Goal: Task Accomplishment & Management: Manage account settings

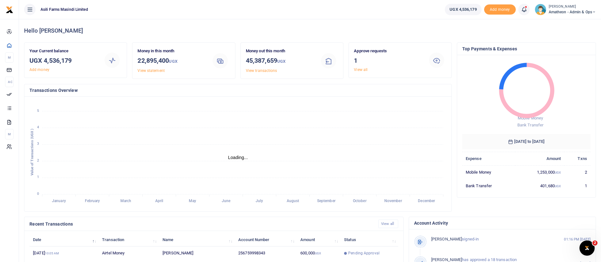
scroll to position [117, 0]
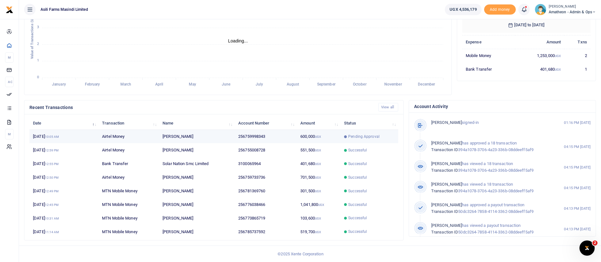
click at [358, 134] on span "Pending Approval" at bounding box center [363, 137] width 31 height 6
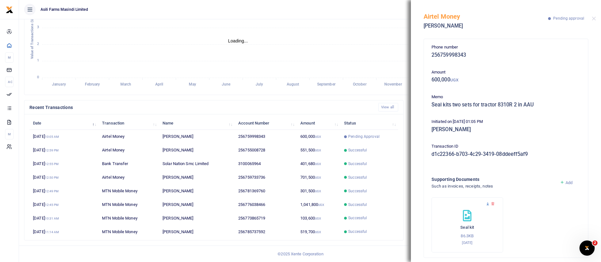
click at [487, 204] on icon at bounding box center [487, 204] width 4 height 4
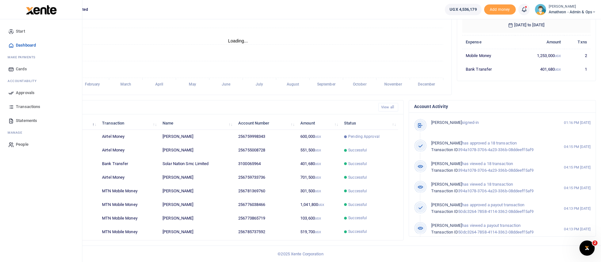
click at [22, 93] on span "Approvals" at bounding box center [25, 93] width 19 height 6
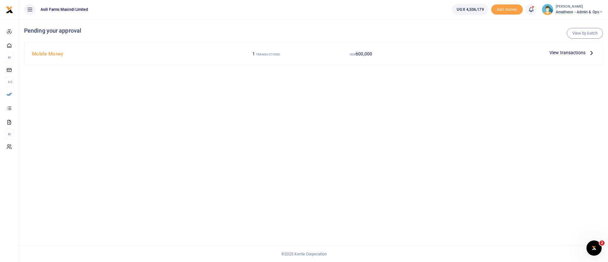
click at [573, 52] on span "View transactions" at bounding box center [567, 52] width 36 height 7
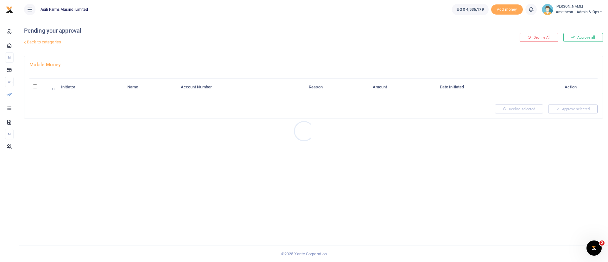
click at [35, 86] on div at bounding box center [304, 131] width 608 height 262
click at [36, 86] on input "\a \a : activate to sort column descending" at bounding box center [35, 86] width 4 height 4
checkbox input "true"
click at [189, 146] on div "Pending your approval Back to categories Decline All Approve all Mobile Money I…" at bounding box center [313, 140] width 589 height 243
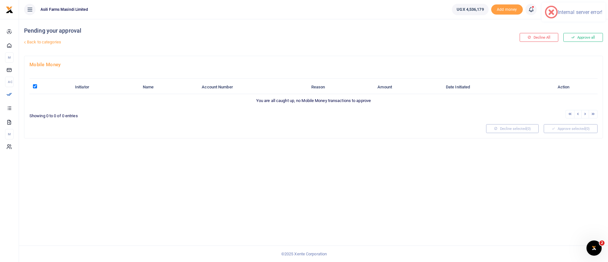
click at [73, 128] on div at bounding box center [255, 128] width 457 height 9
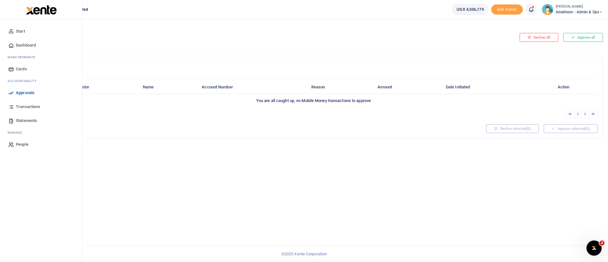
click at [29, 94] on span "Approvals" at bounding box center [25, 93] width 19 height 6
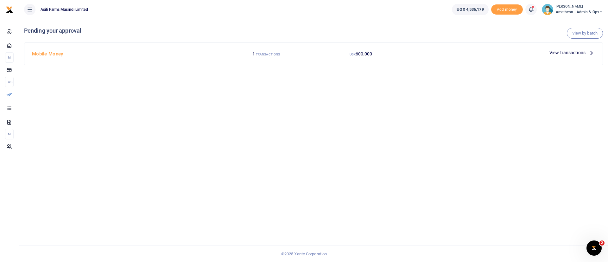
click at [560, 51] on span "View transactions" at bounding box center [567, 52] width 36 height 7
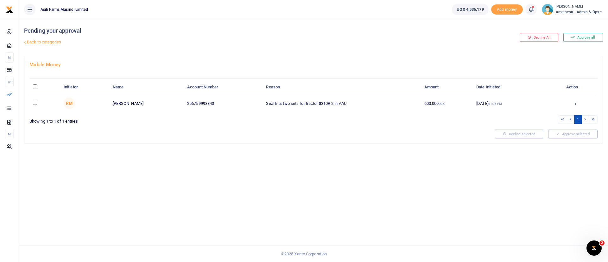
click at [36, 86] on input "\a \a : activate to sort column descending" at bounding box center [35, 86] width 4 height 4
checkbox input "true"
click at [583, 135] on button "Approve selected (1)" at bounding box center [571, 134] width 54 height 9
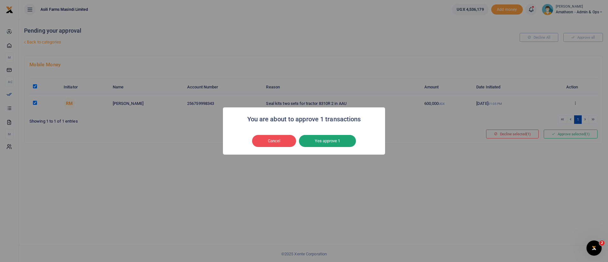
click at [324, 141] on button "Yes approve 1" at bounding box center [327, 141] width 57 height 12
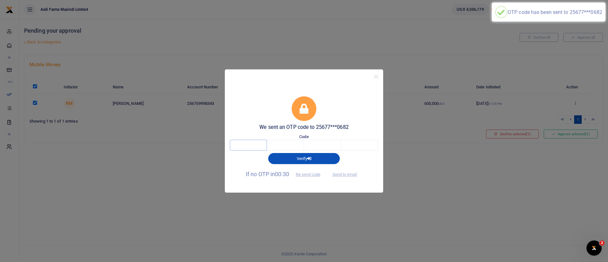
click at [242, 145] on input "text" at bounding box center [248, 145] width 37 height 11
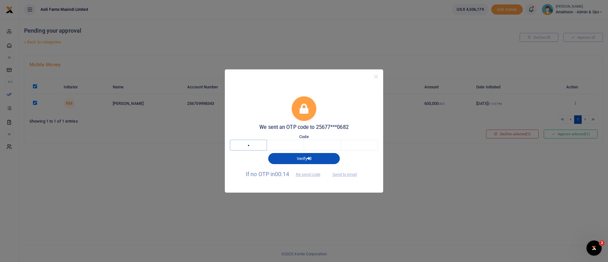
type input "5"
type input "4"
type input "9"
type input "0"
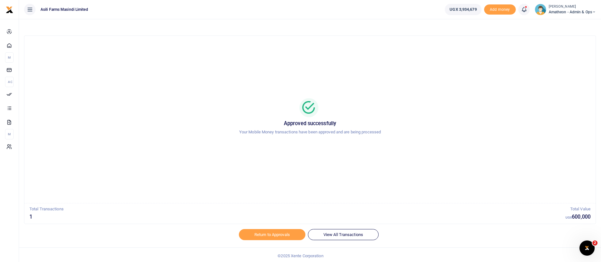
click at [431, 84] on div "Approved successfully Your Mobile Money transactions have been approved and are…" at bounding box center [310, 119] width 556 height 157
click at [561, 14] on span "Amatheon - Admin & Ops" at bounding box center [571, 12] width 47 height 6
